Goal: Task Accomplishment & Management: Complete application form

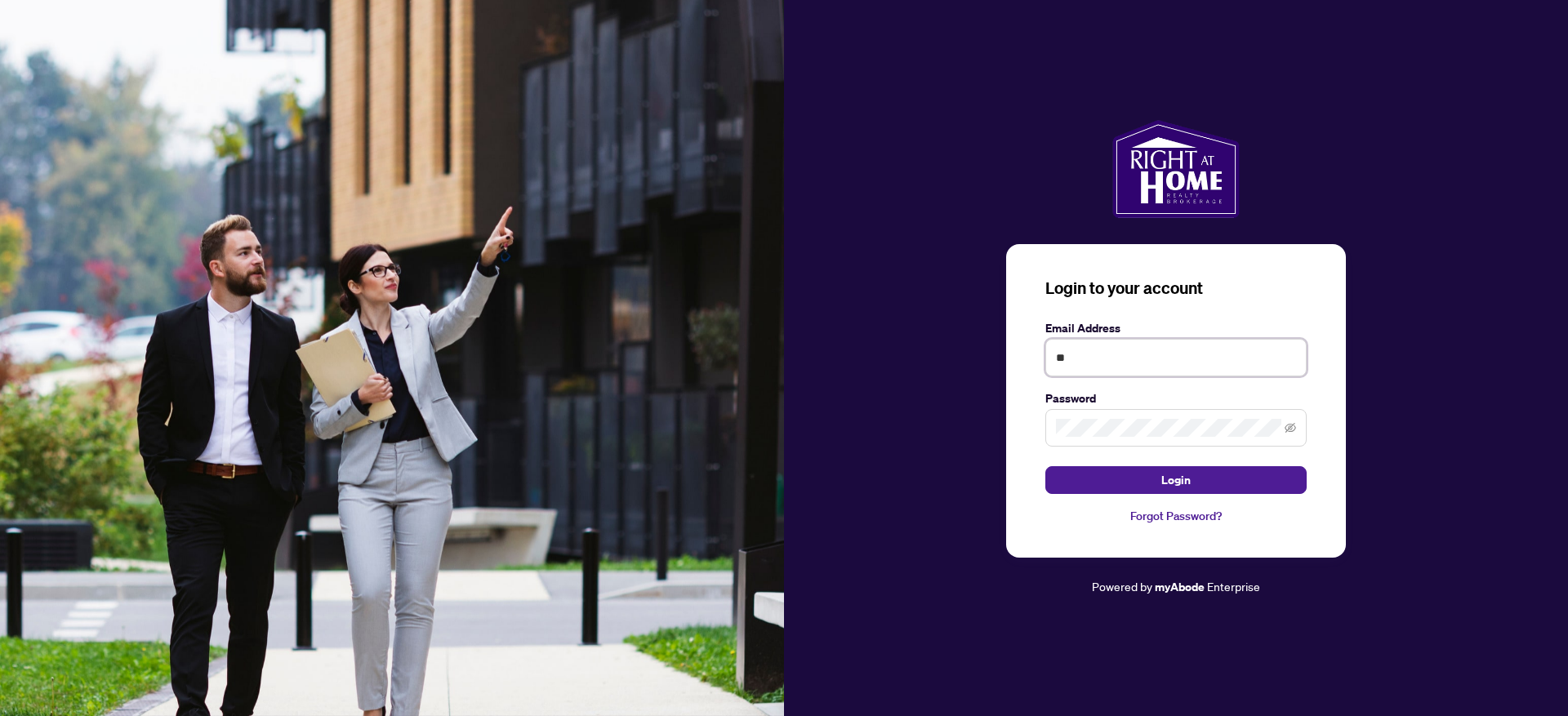
click at [1091, 363] on input "**" at bounding box center [1176, 358] width 261 height 38
click at [1094, 371] on input "**" at bounding box center [1176, 358] width 261 height 38
type input "**********"
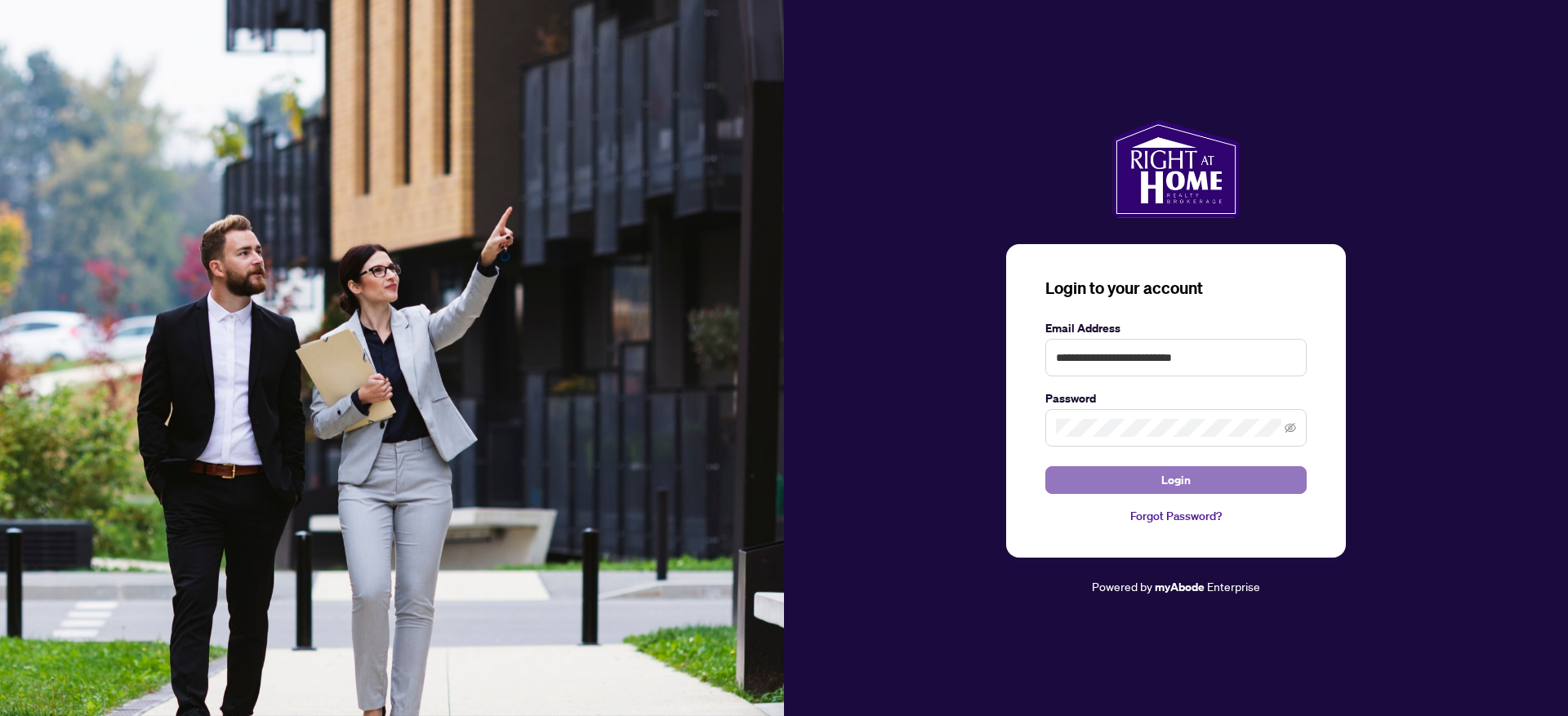
click at [1112, 477] on button "Login" at bounding box center [1176, 480] width 261 height 28
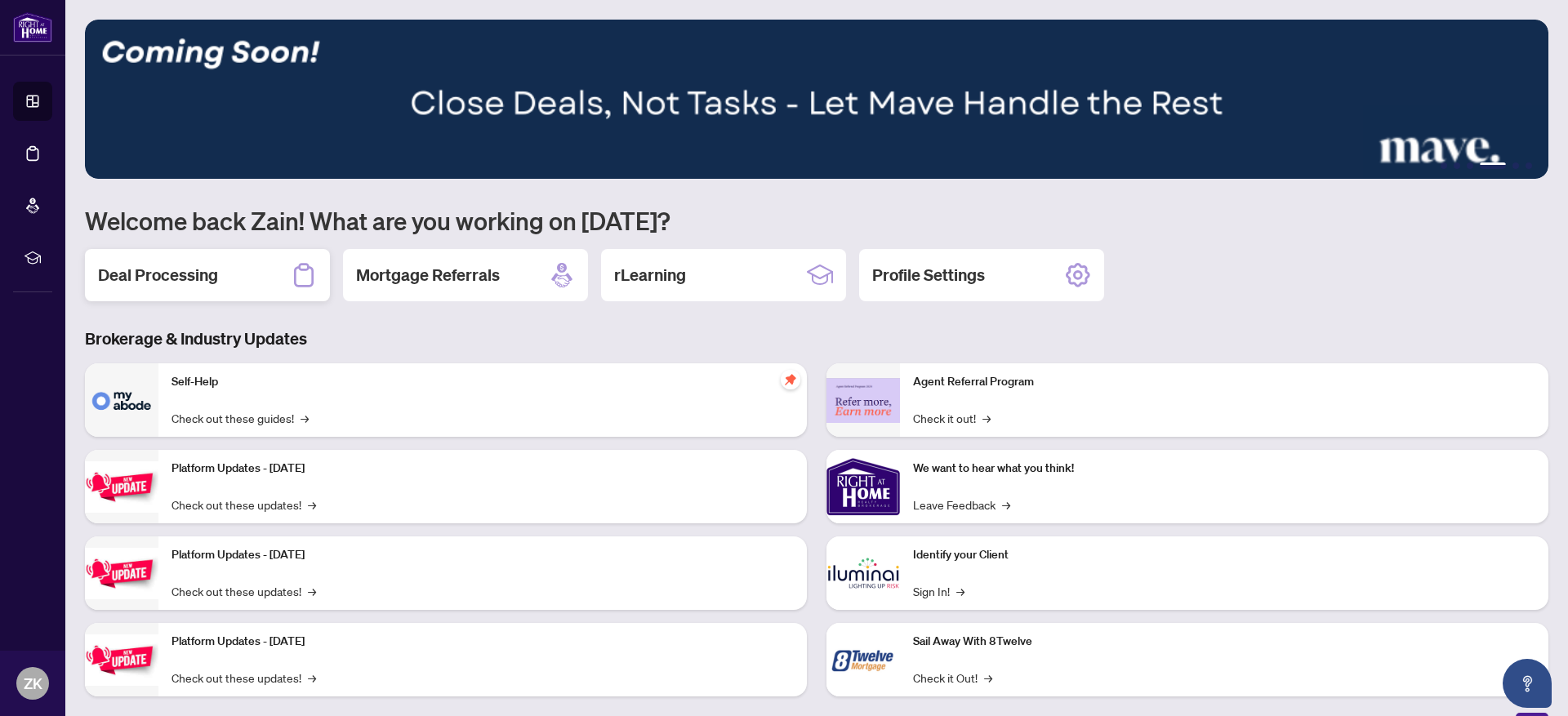
click at [216, 286] on h2 "Deal Processing" at bounding box center [158, 275] width 120 height 23
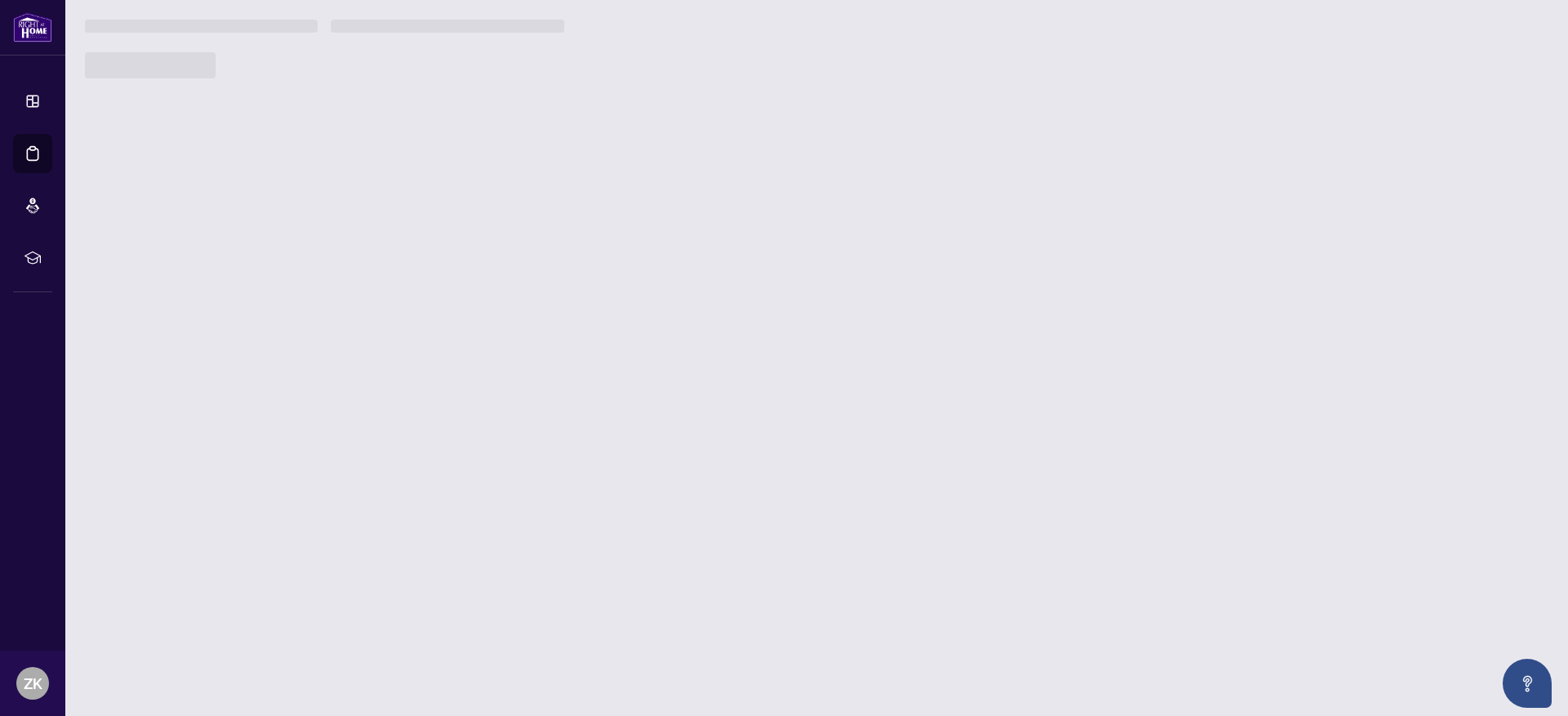
click at [216, 286] on main "1 2 3 4 5 6 Welcome back Zain! What are you working on [DATE]? Deal Processing …" at bounding box center [817, 358] width 1502 height 716
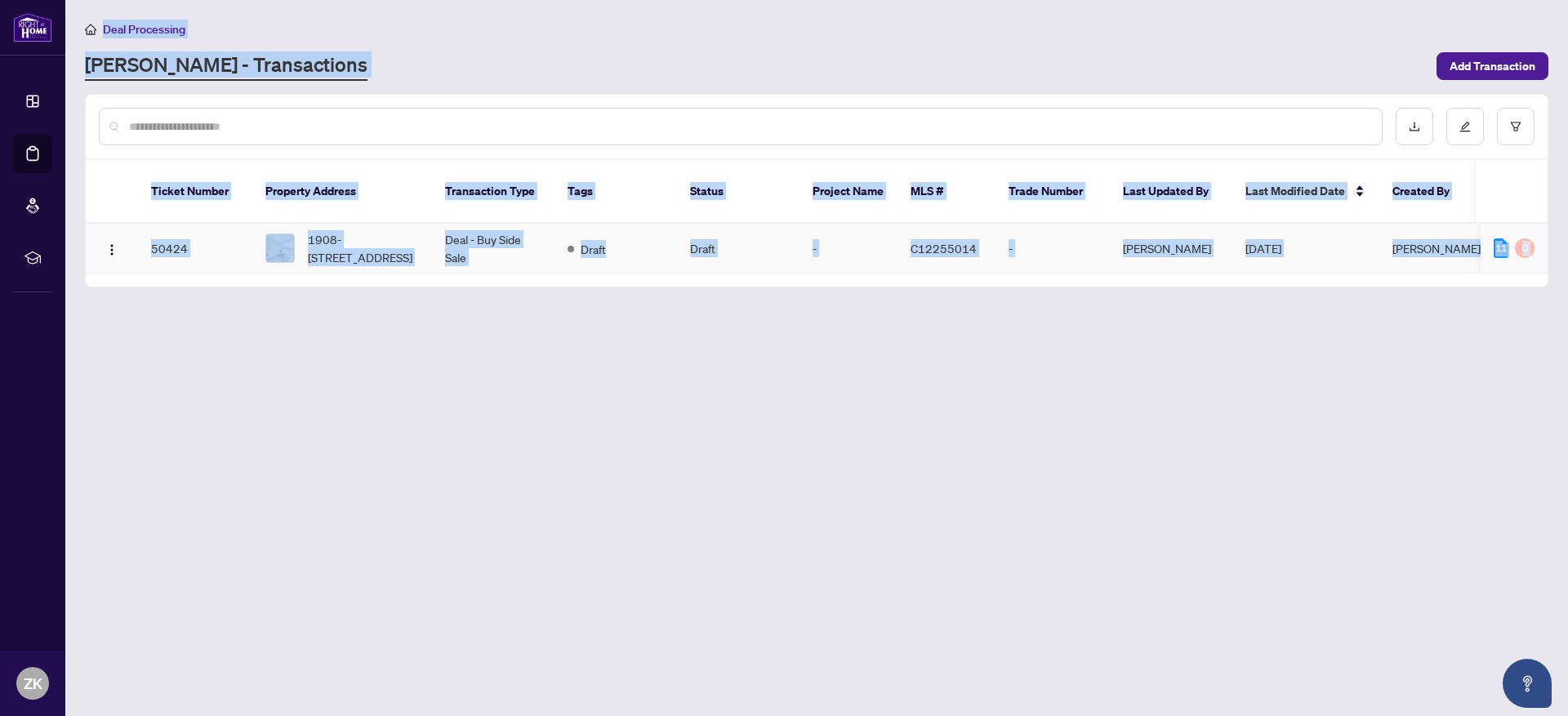
click at [795, 235] on td "Draft" at bounding box center [738, 248] width 122 height 50
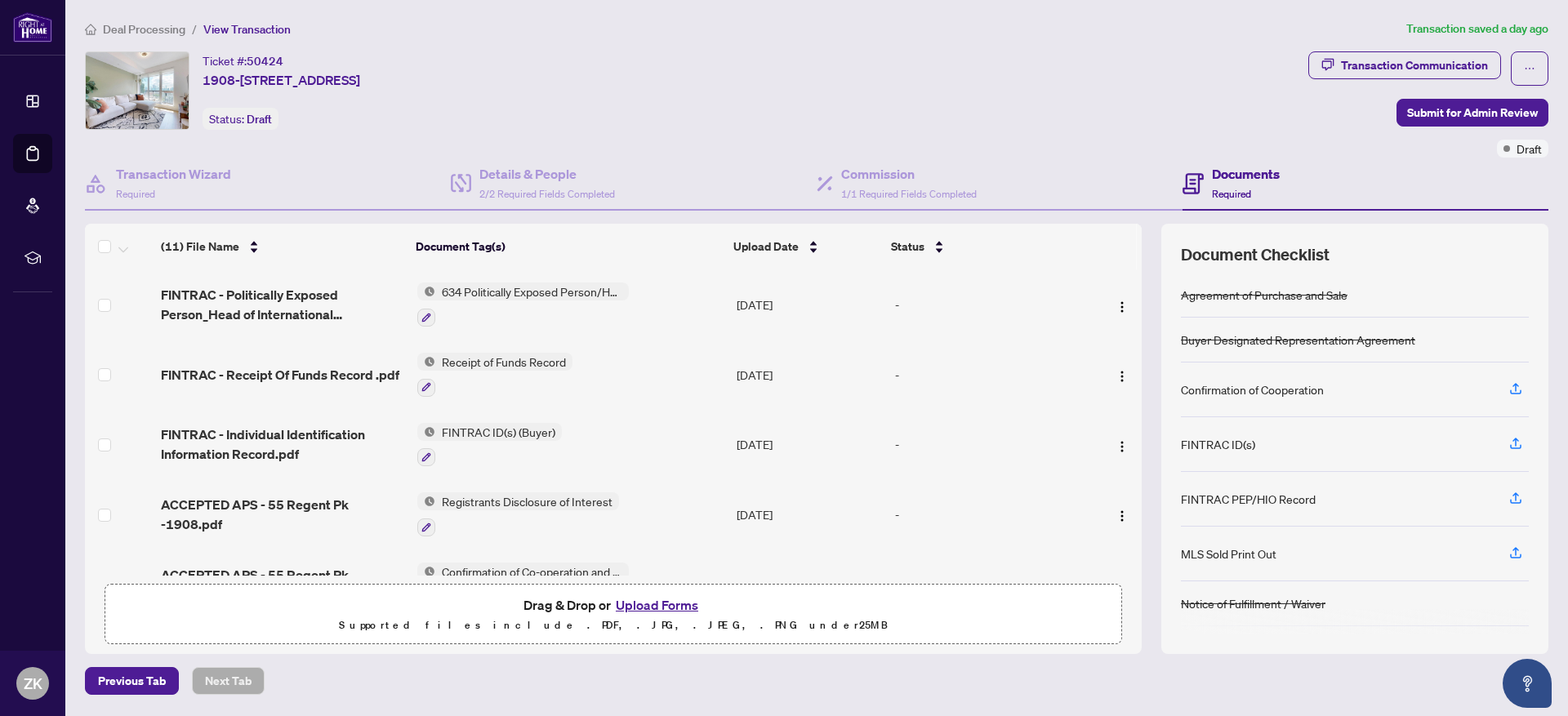
click at [675, 600] on button "Upload Forms" at bounding box center [656, 605] width 92 height 22
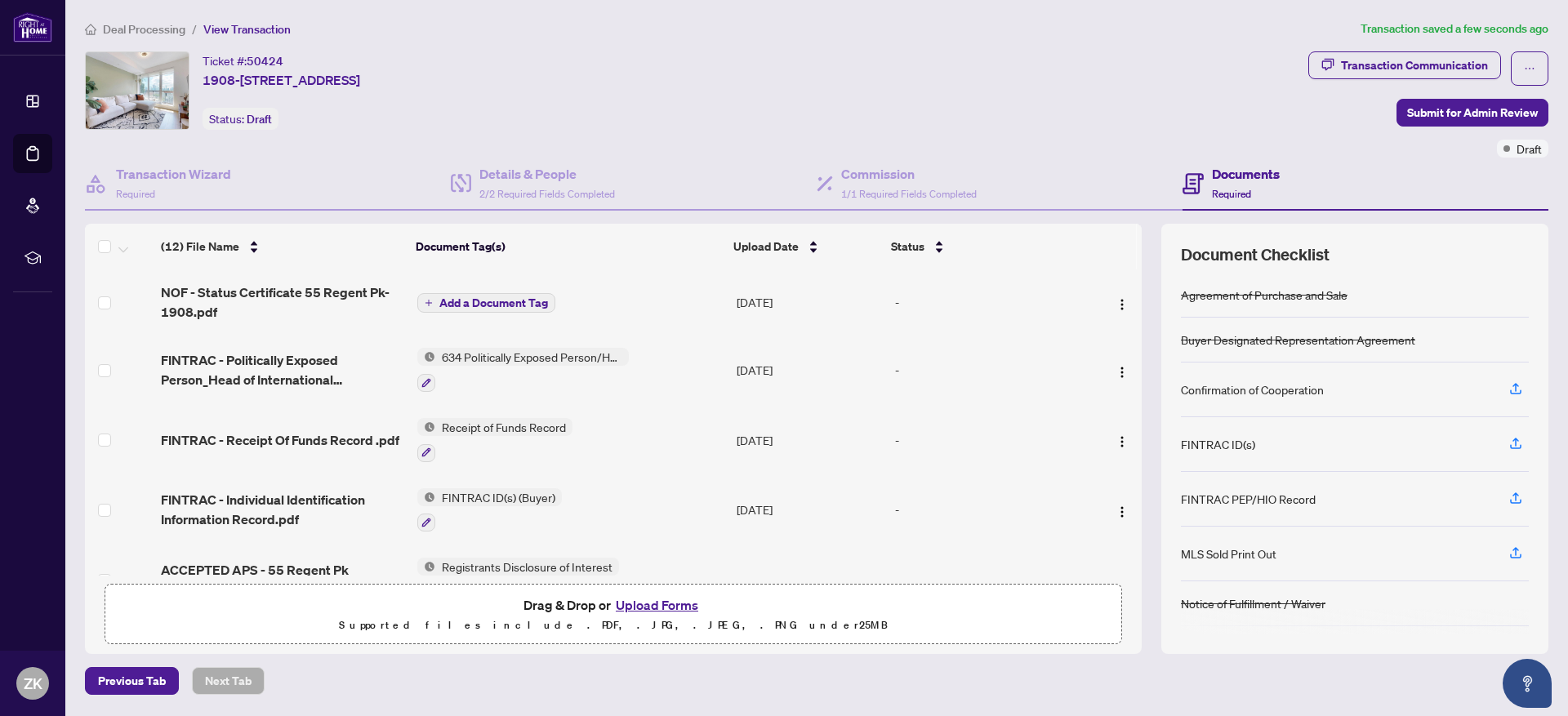
click at [531, 301] on span "Add a Document Tag" at bounding box center [493, 303] width 109 height 11
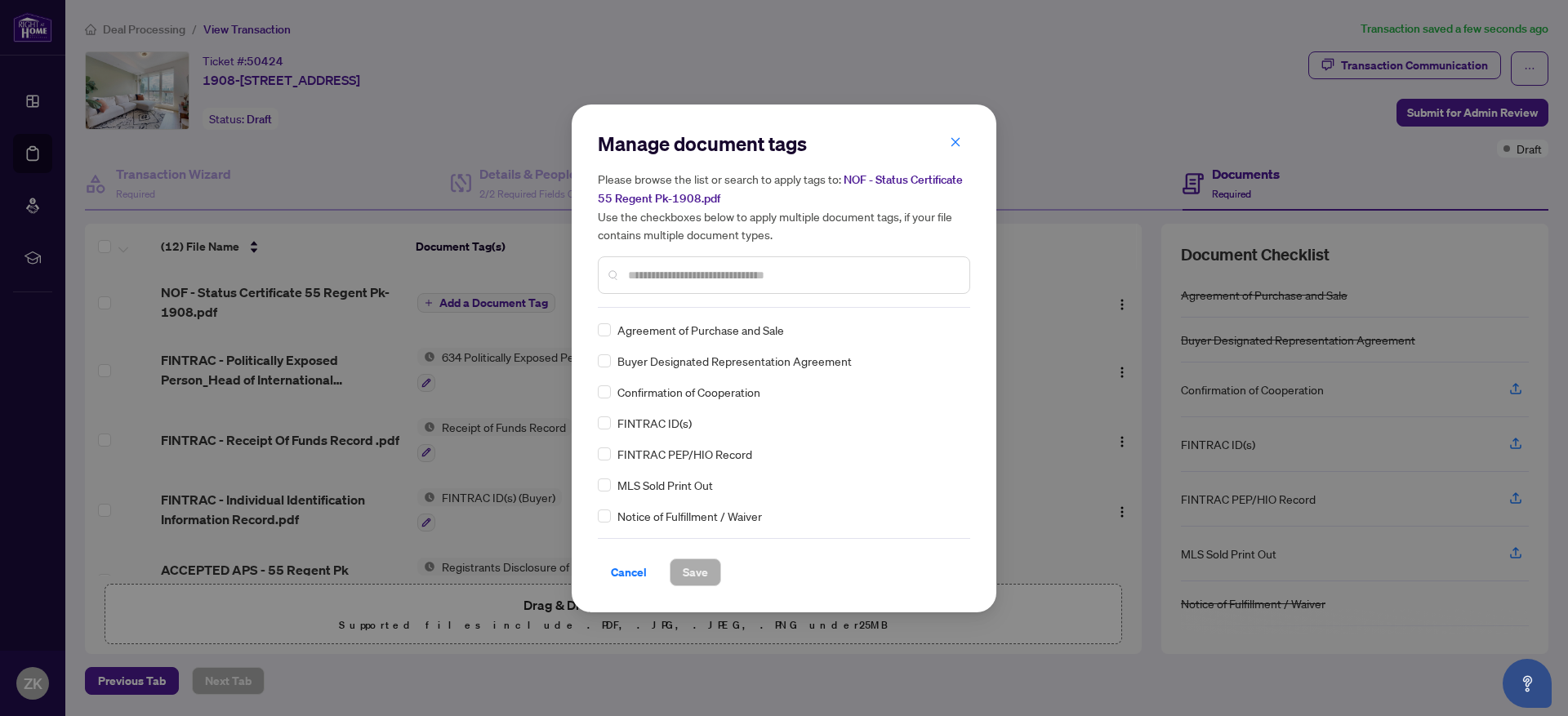
click at [794, 281] on input "text" at bounding box center [792, 275] width 329 height 18
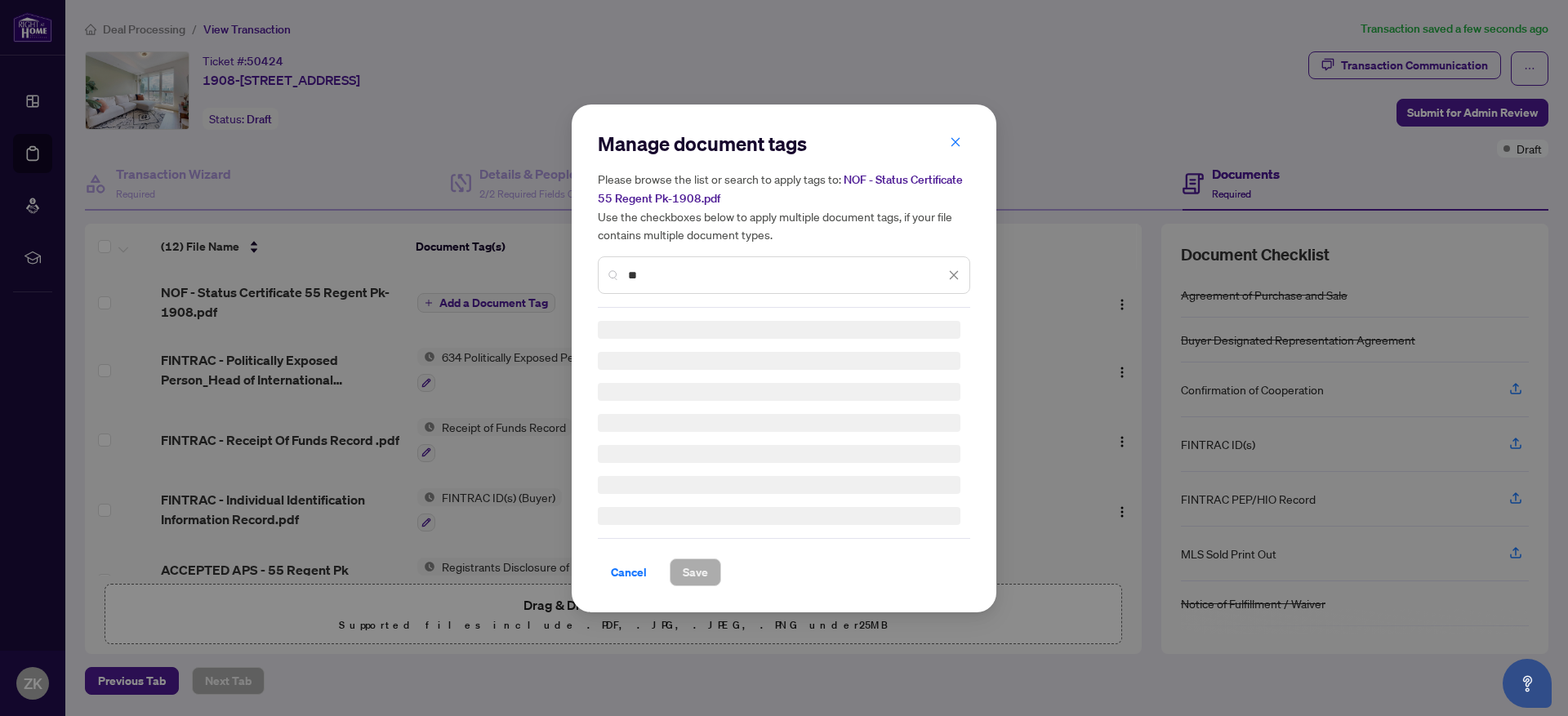
type input "*"
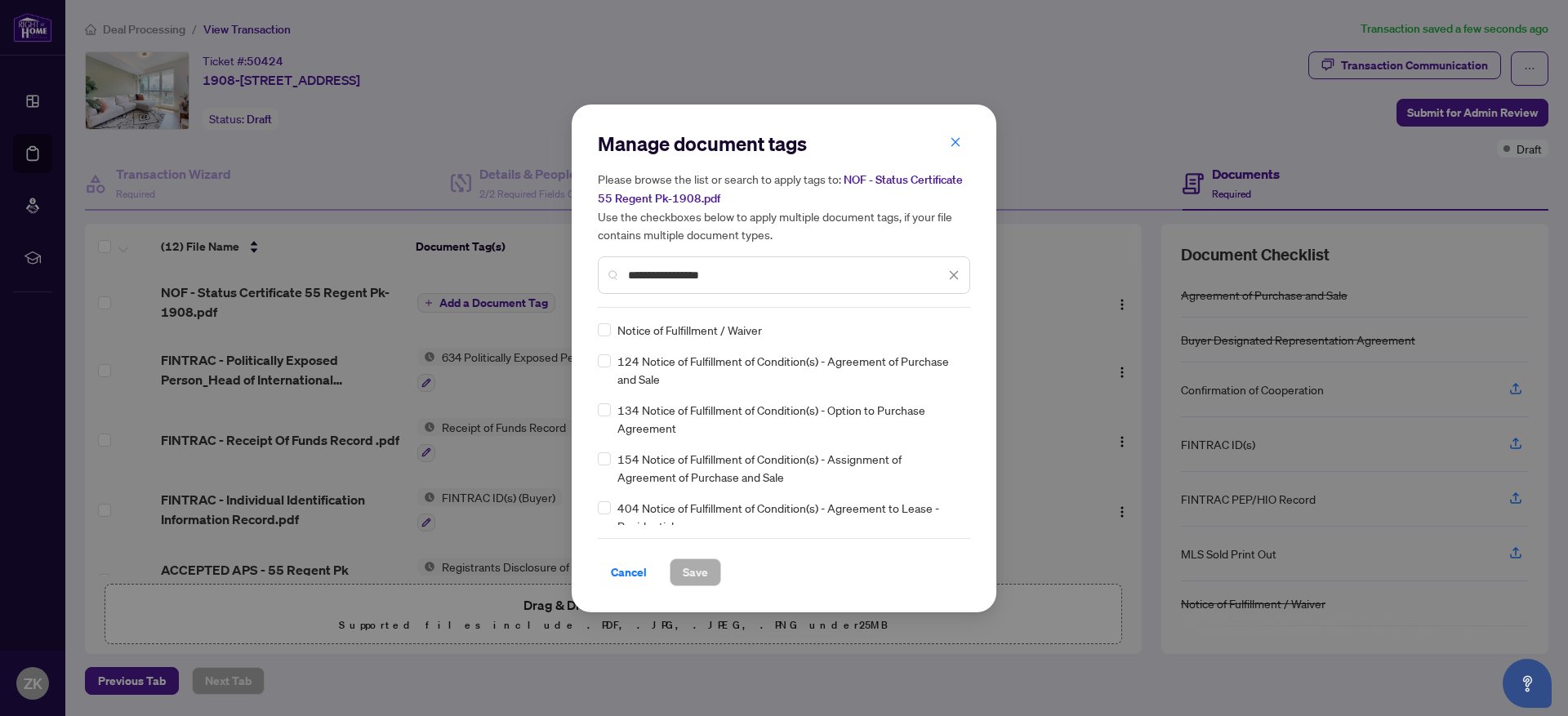
type input "**********"
click at [778, 327] on div "Notice of Fulfillment / Waiver" at bounding box center [779, 330] width 362 height 18
click at [774, 330] on div "Notice of Fulfillment / Waiver" at bounding box center [779, 330] width 362 height 18
click at [693, 573] on span "Save" at bounding box center [695, 573] width 25 height 26
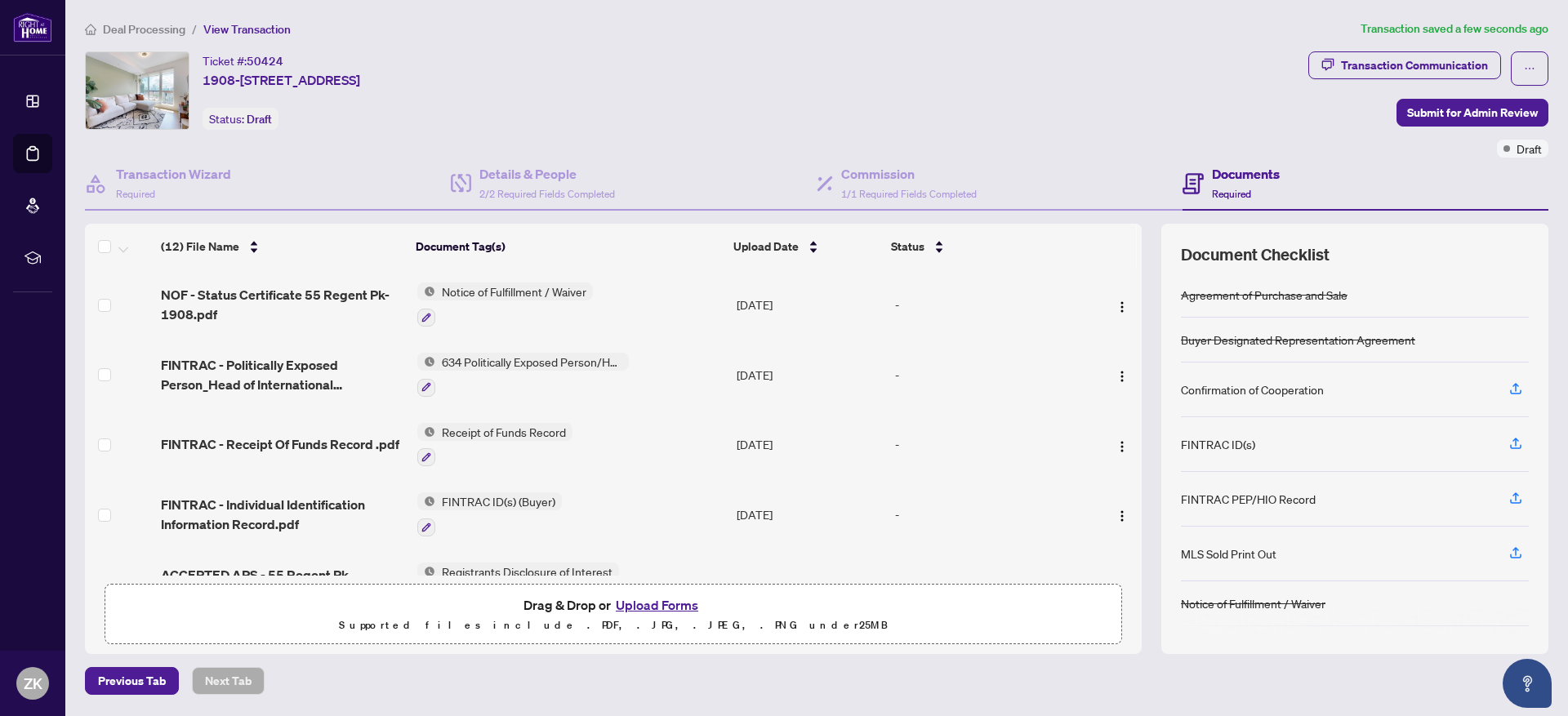
click at [693, 601] on button "Upload Forms" at bounding box center [656, 605] width 92 height 22
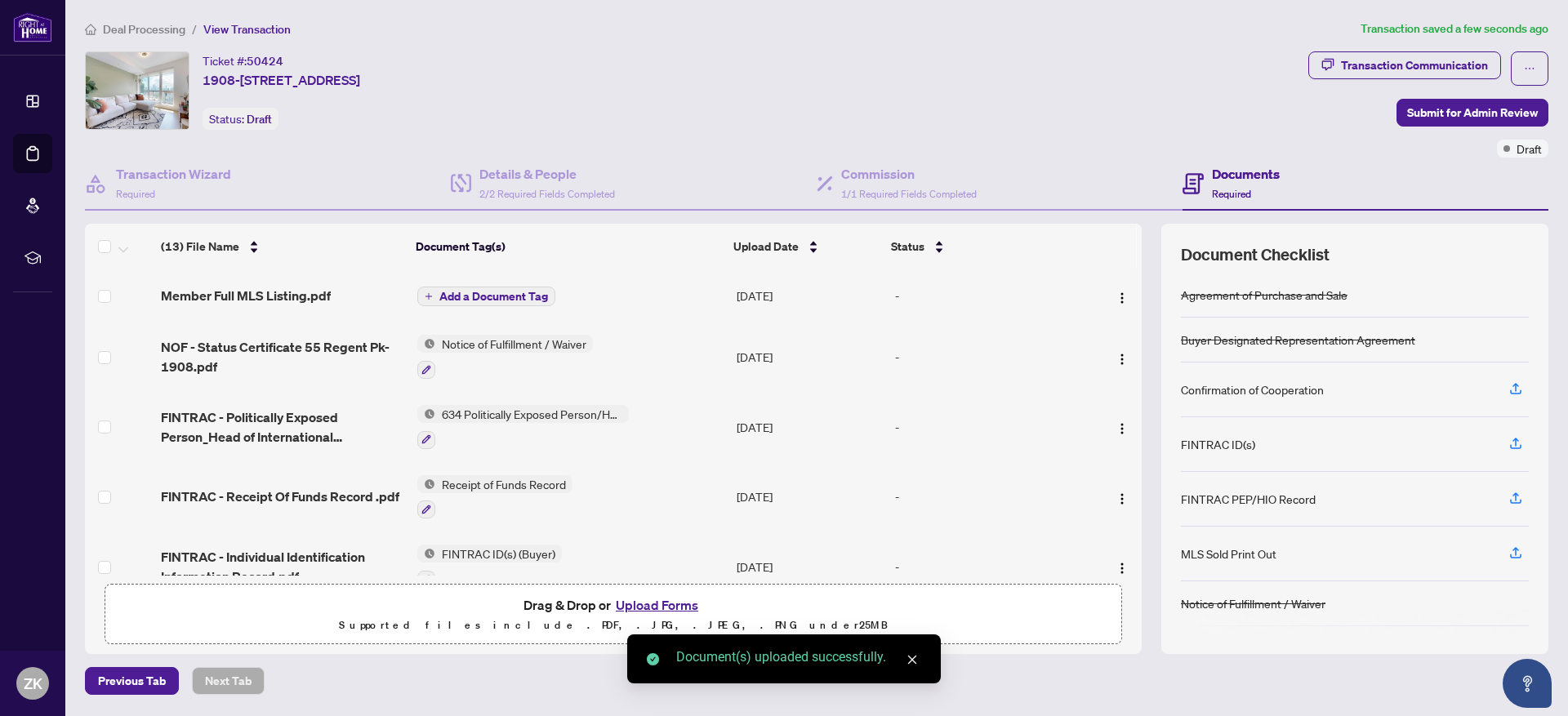
click at [526, 295] on span "Add a Document Tag" at bounding box center [493, 296] width 109 height 11
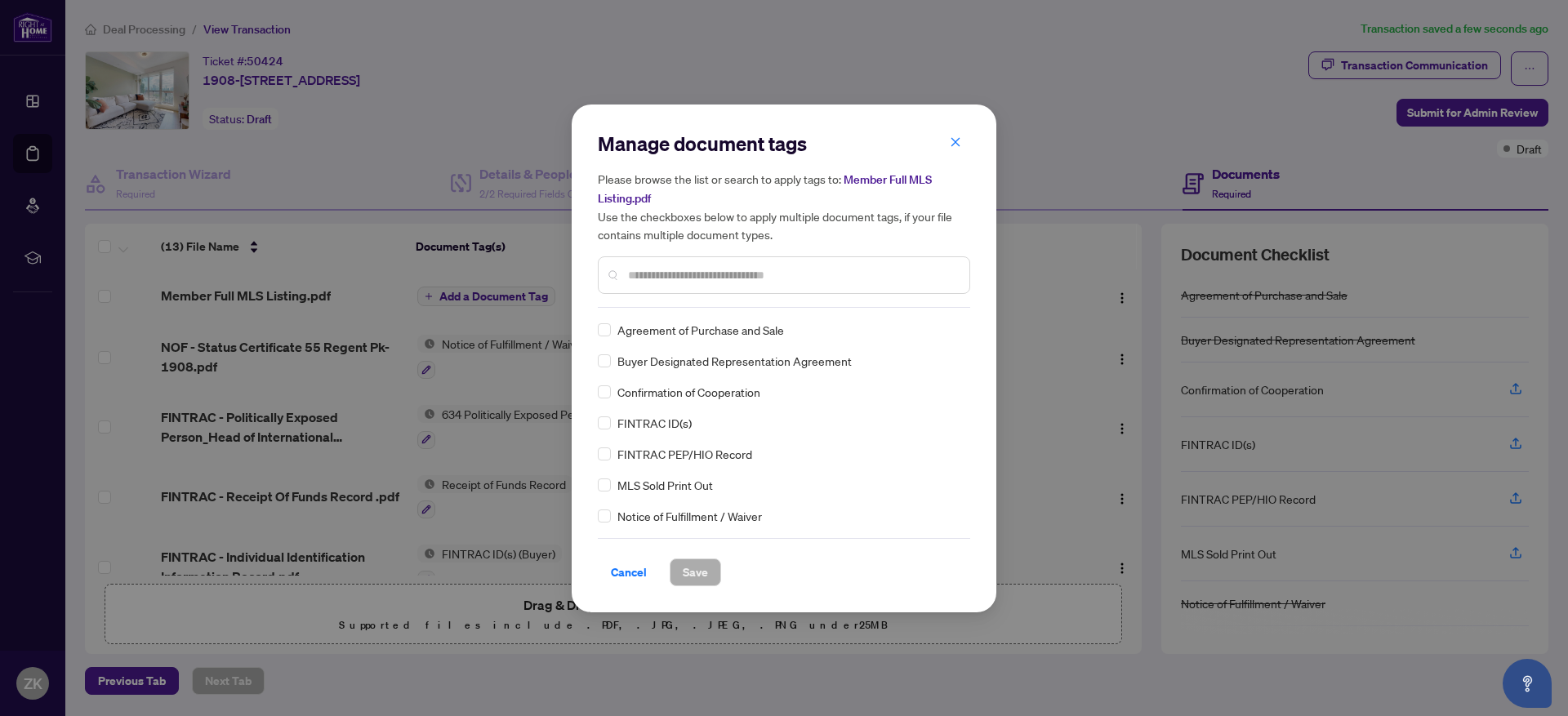
click at [693, 309] on div "Manage document tags Please browse the list or search to apply tags to: Member …" at bounding box center [784, 359] width 373 height 455
click at [703, 289] on div at bounding box center [784, 275] width 373 height 38
click at [714, 279] on input "text" at bounding box center [792, 275] width 329 height 18
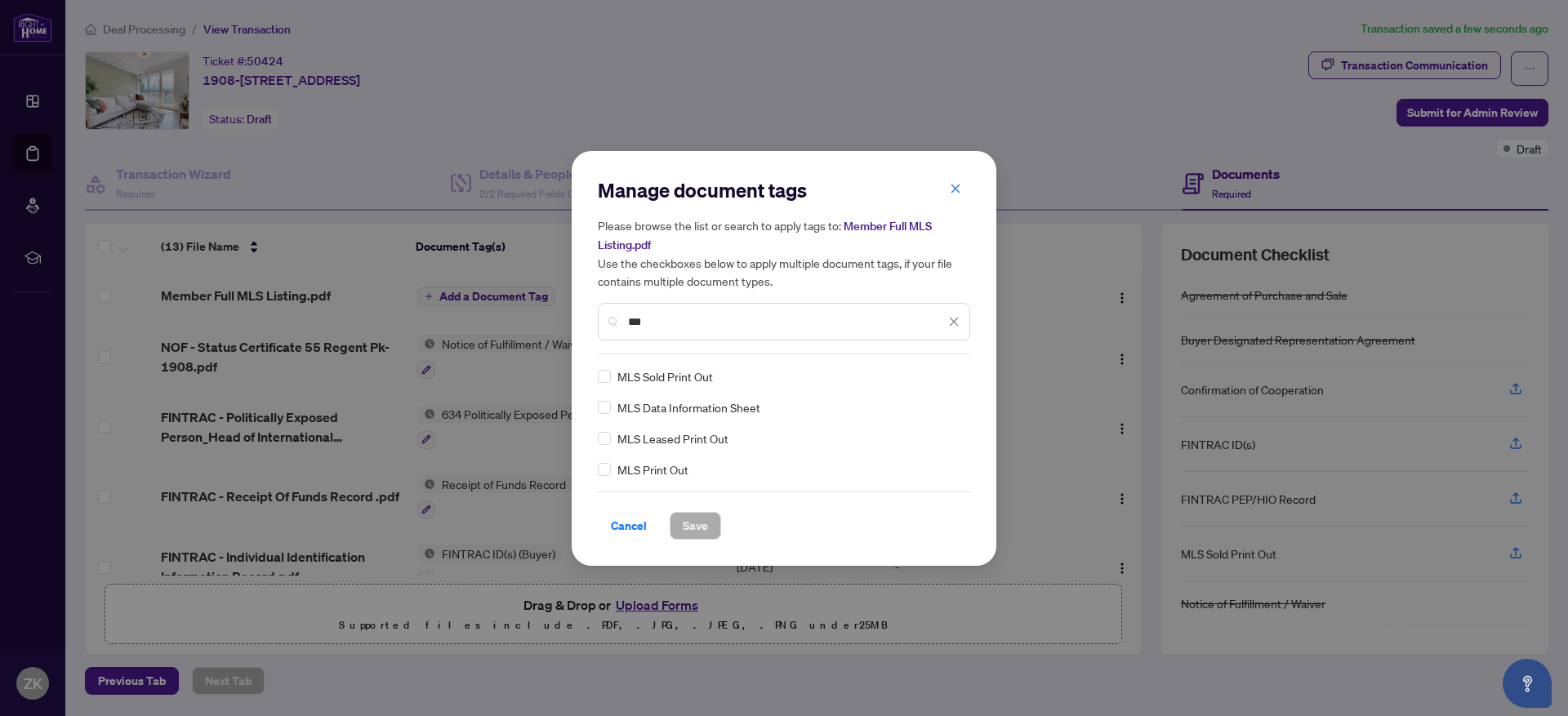
type input "***"
click at [700, 524] on span "Save" at bounding box center [695, 526] width 25 height 26
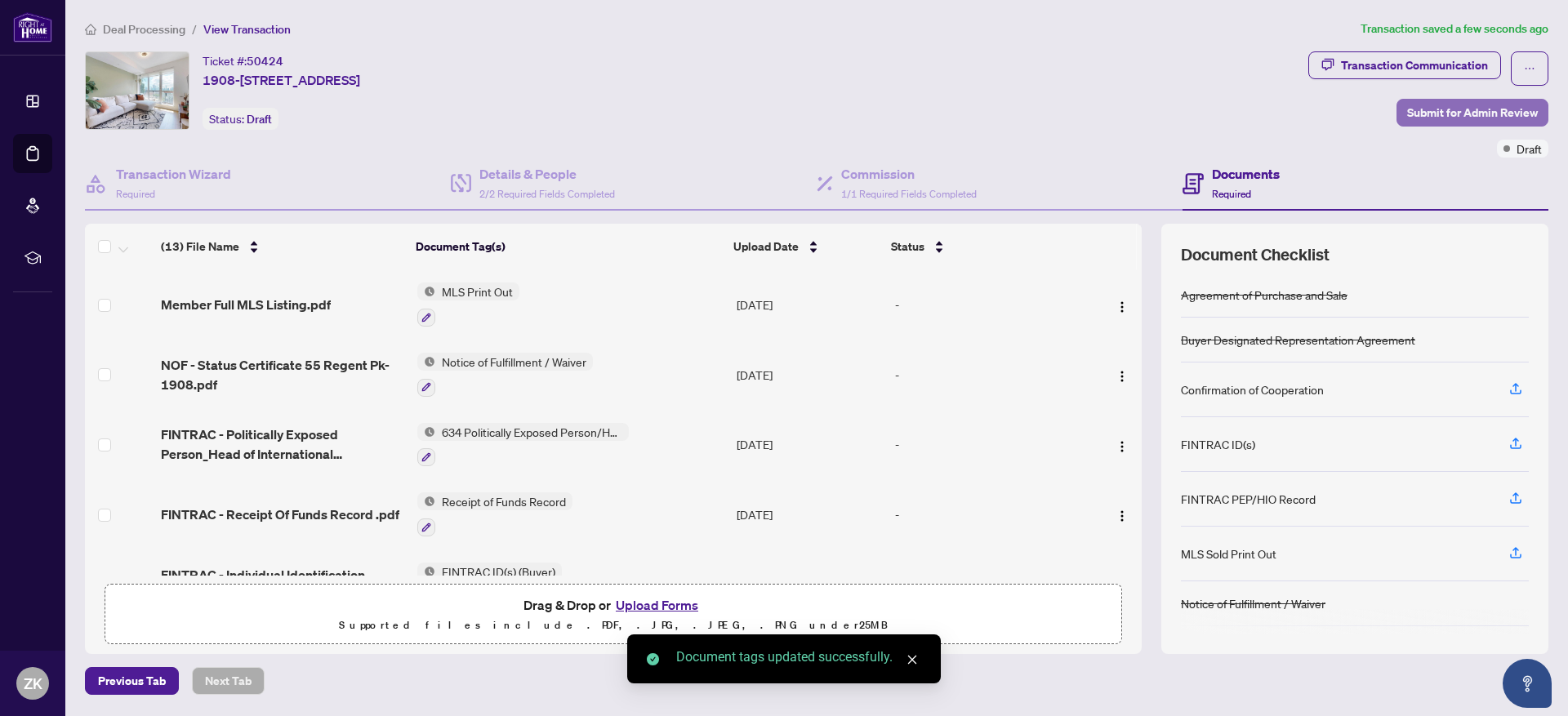
click at [1515, 116] on span "Submit for Admin Review" at bounding box center [1473, 113] width 131 height 26
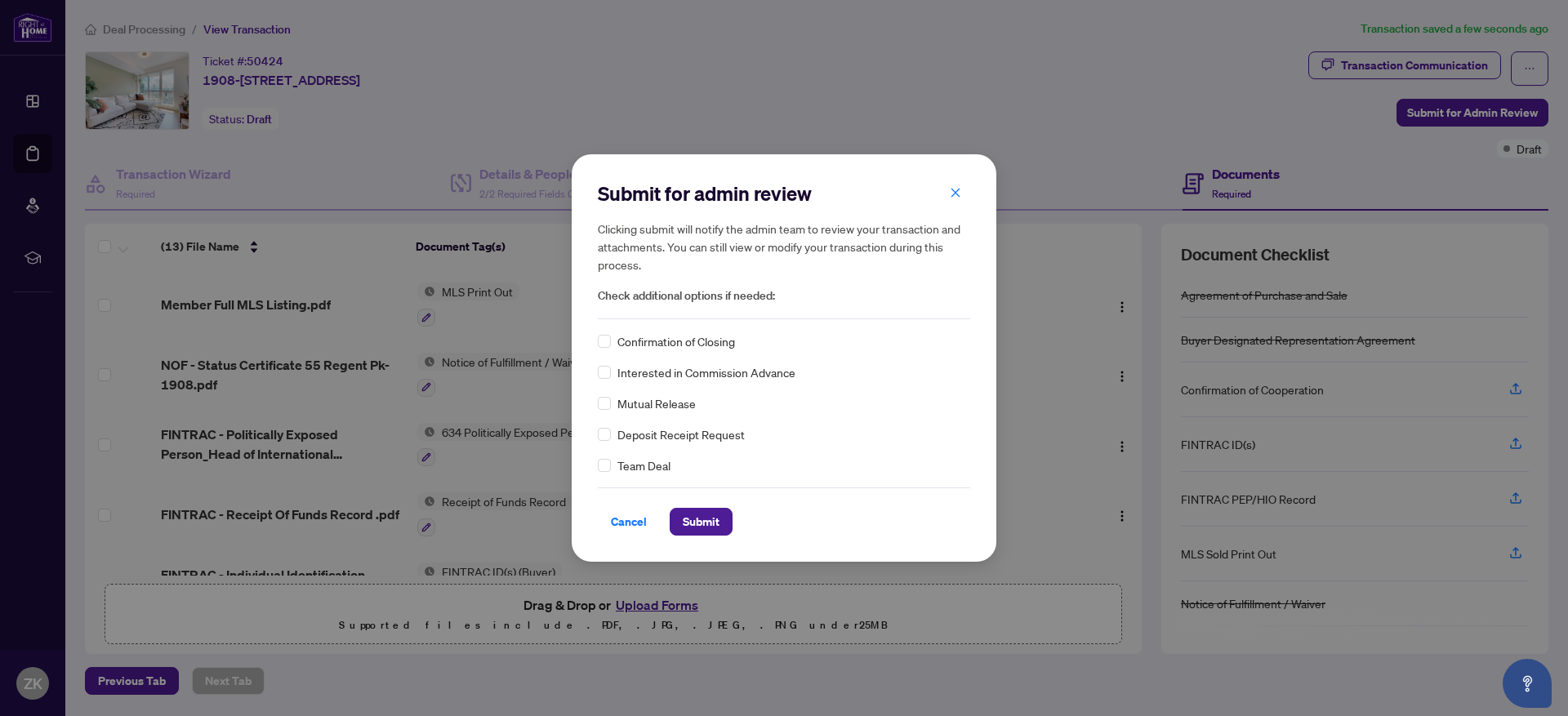
click at [619, 346] on span "Confirmation of Closing" at bounding box center [676, 341] width 117 height 18
click at [612, 342] on div "Confirmation of Closing" at bounding box center [784, 341] width 373 height 18
click at [706, 517] on span "Submit" at bounding box center [701, 522] width 37 height 26
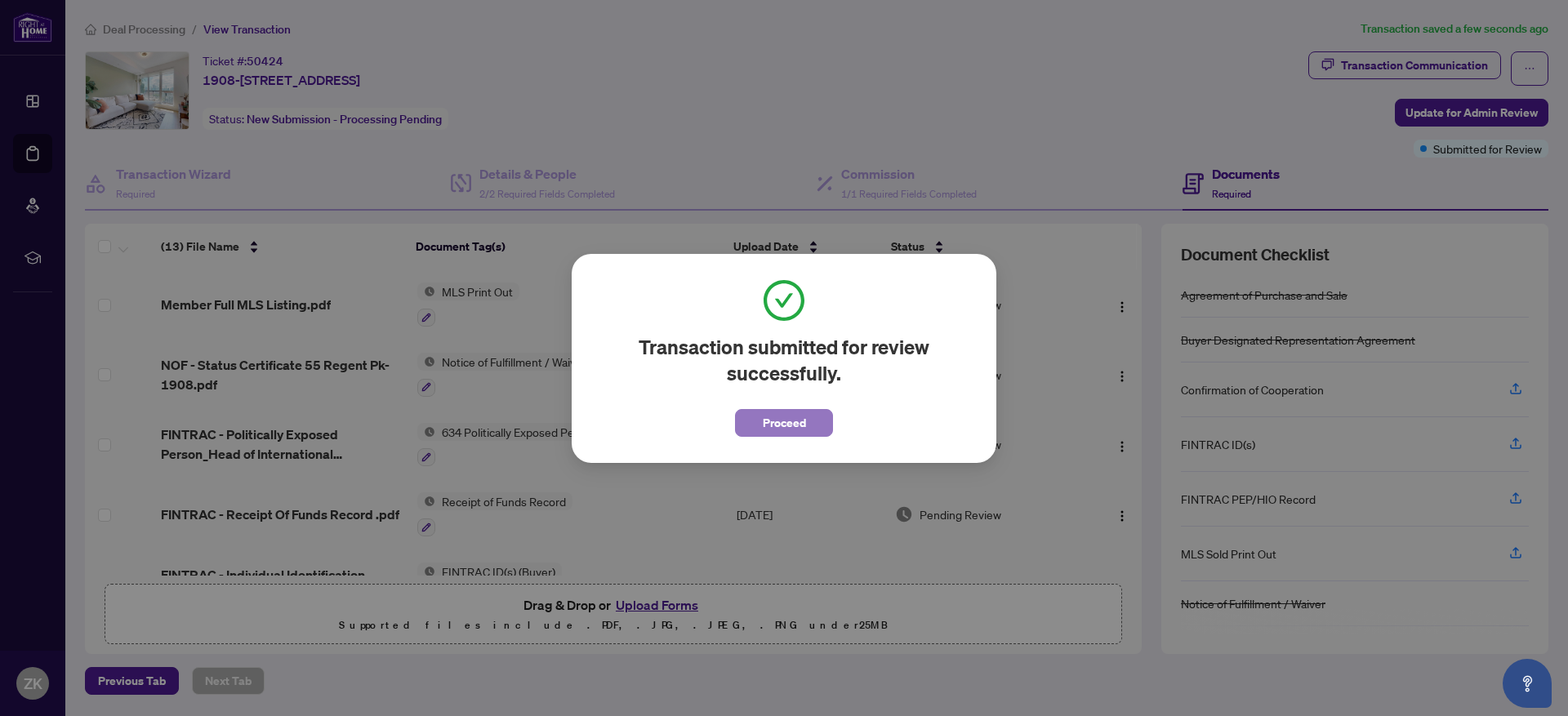
click at [786, 425] on span "Proceed" at bounding box center [784, 423] width 43 height 26
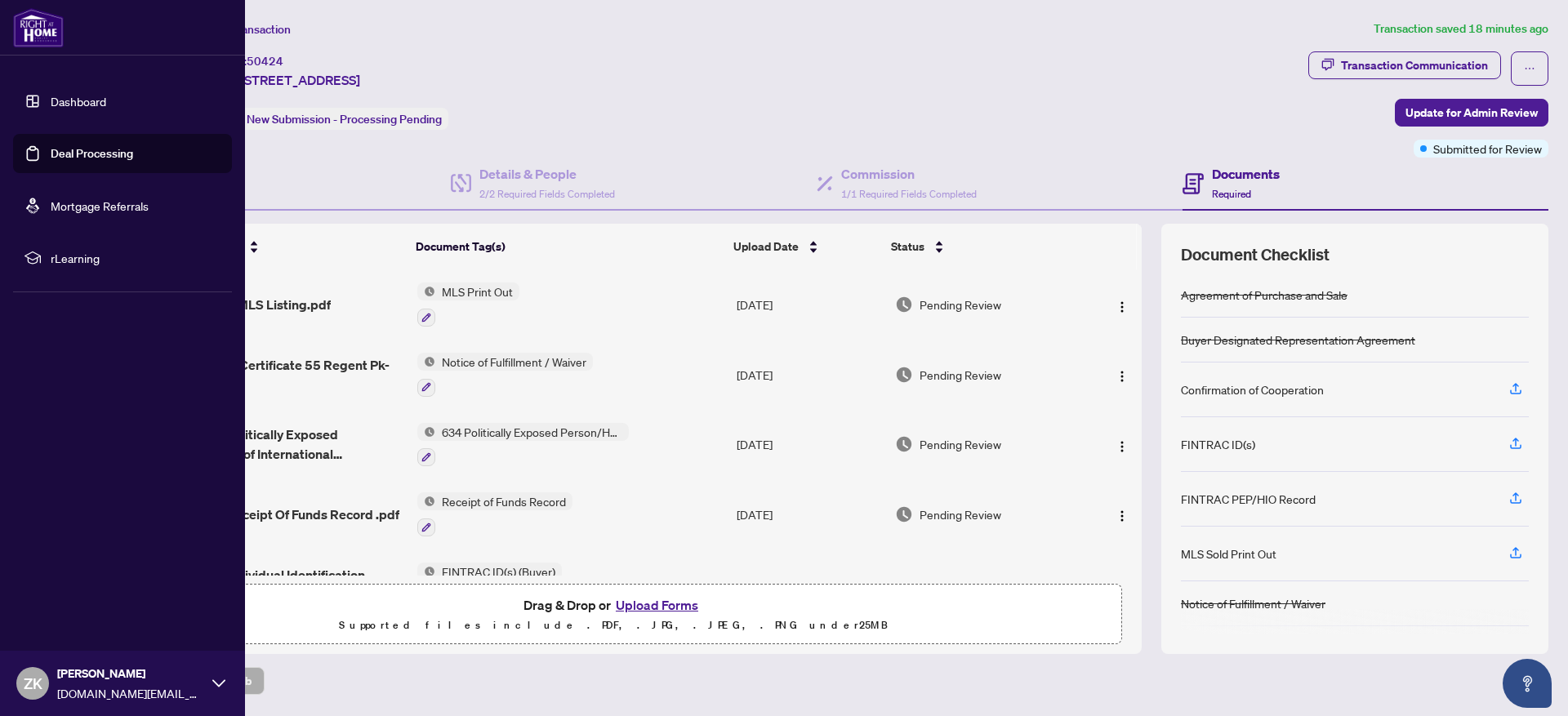
click at [53, 96] on link "Dashboard" at bounding box center [78, 101] width 55 height 15
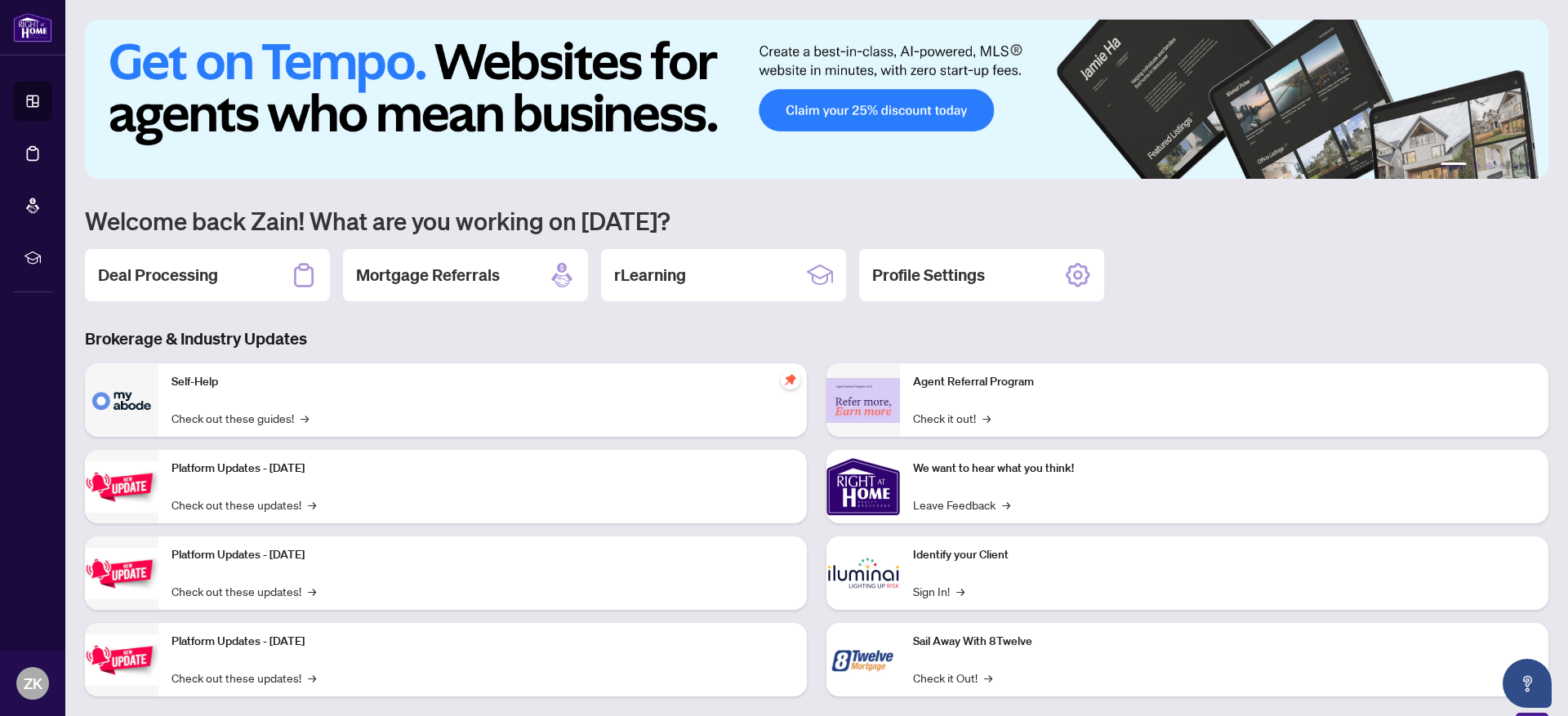
scroll to position [24, 0]
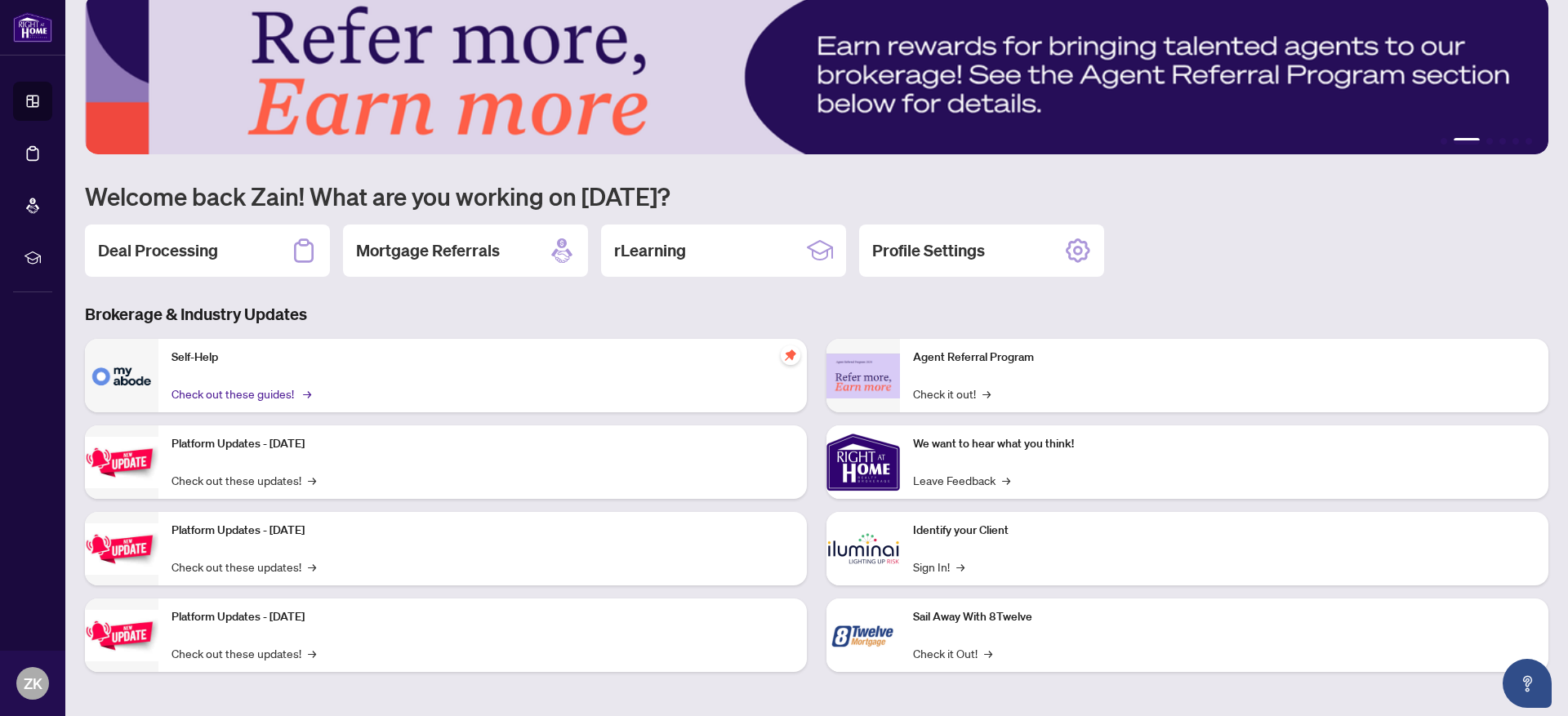
click at [250, 393] on link "Check out these guides! →" at bounding box center [240, 393] width 137 height 18
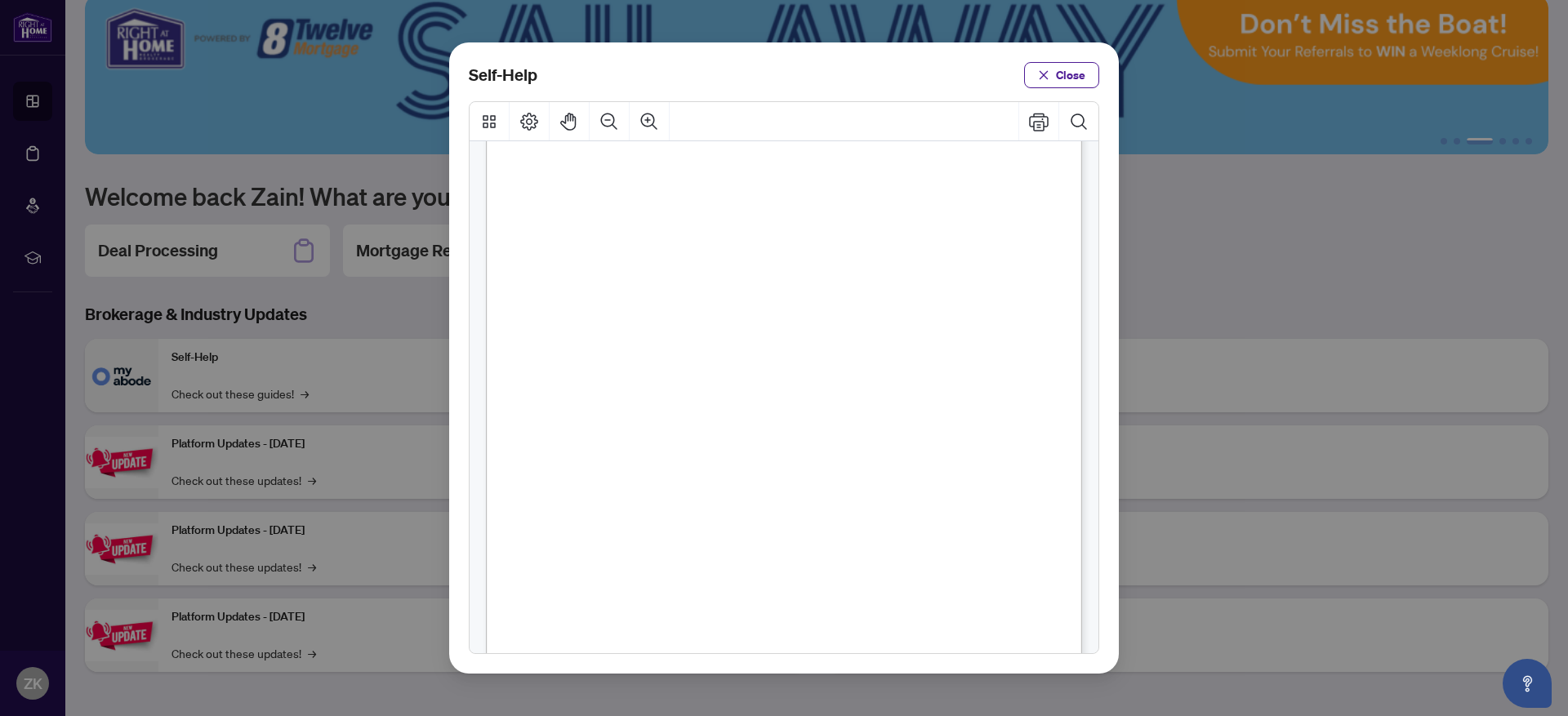
scroll to position [269, 0]
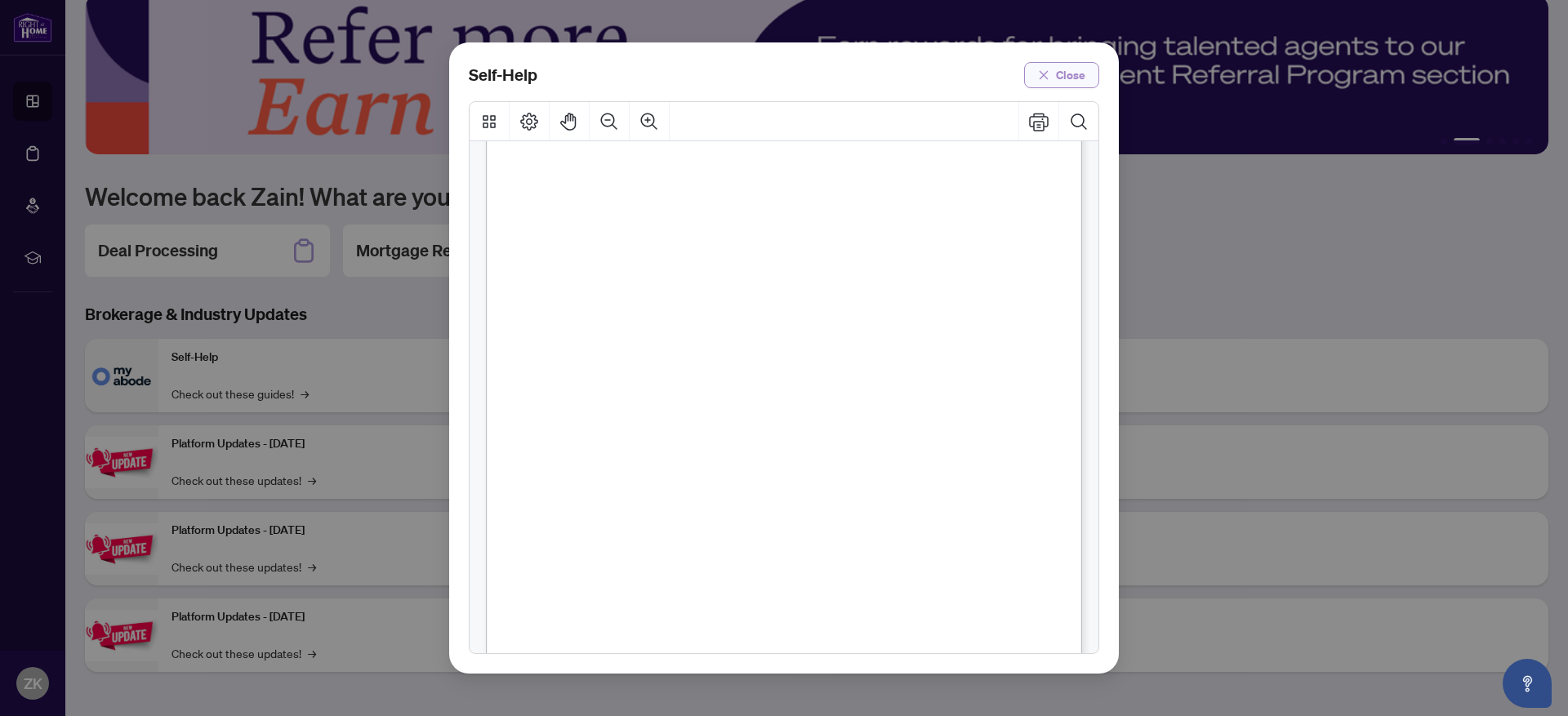
click at [1043, 72] on icon "close" at bounding box center [1044, 74] width 11 height 11
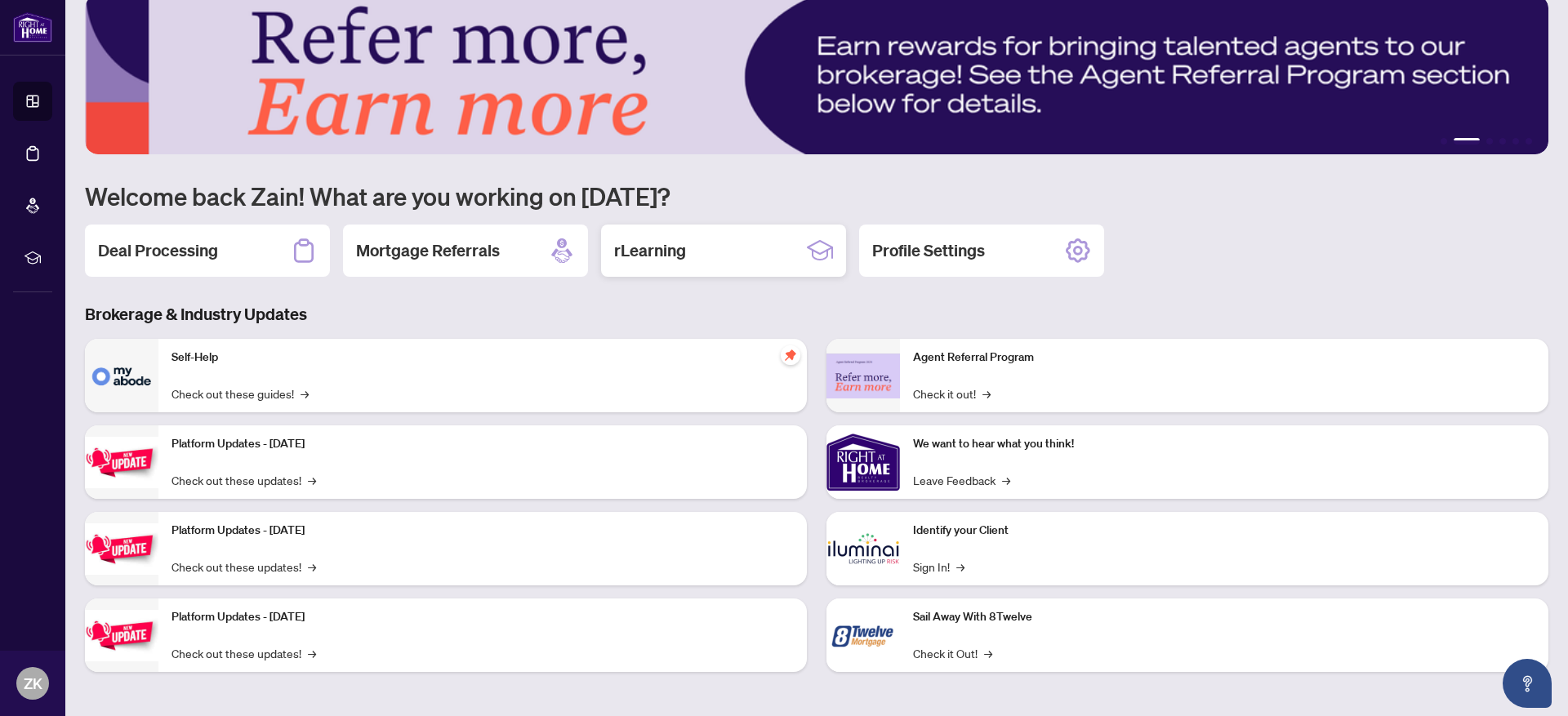
scroll to position [0, 0]
